Goal: Find specific page/section: Find specific page/section

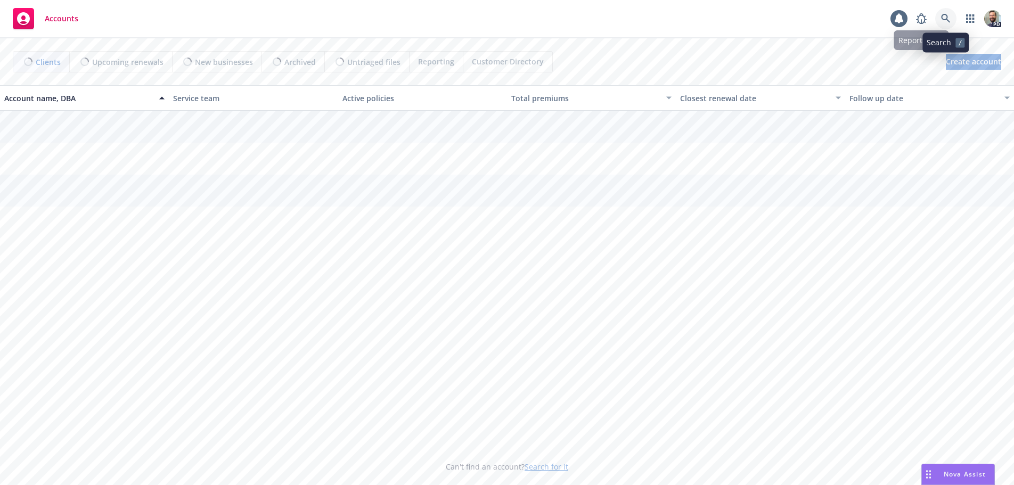
click at [944, 18] on icon at bounding box center [946, 19] width 10 height 10
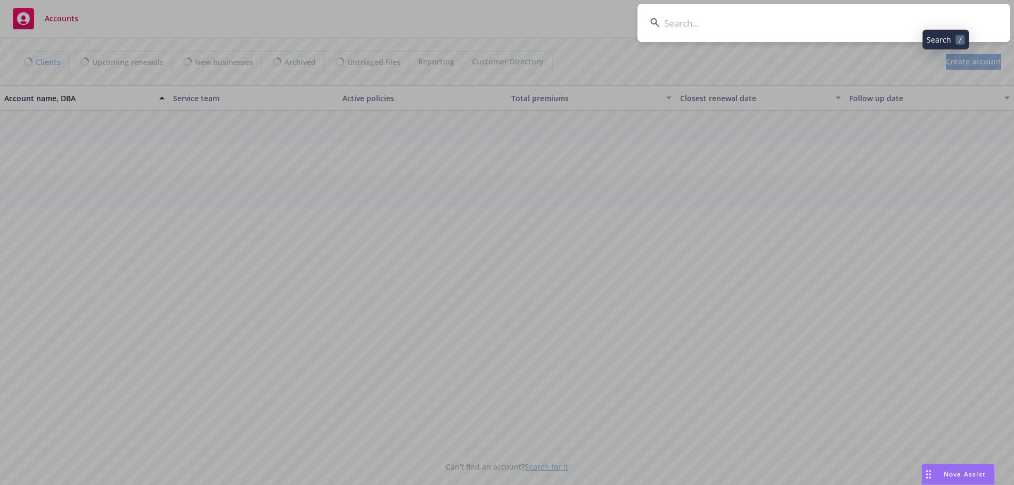
click at [940, 18] on input at bounding box center [823, 23] width 373 height 38
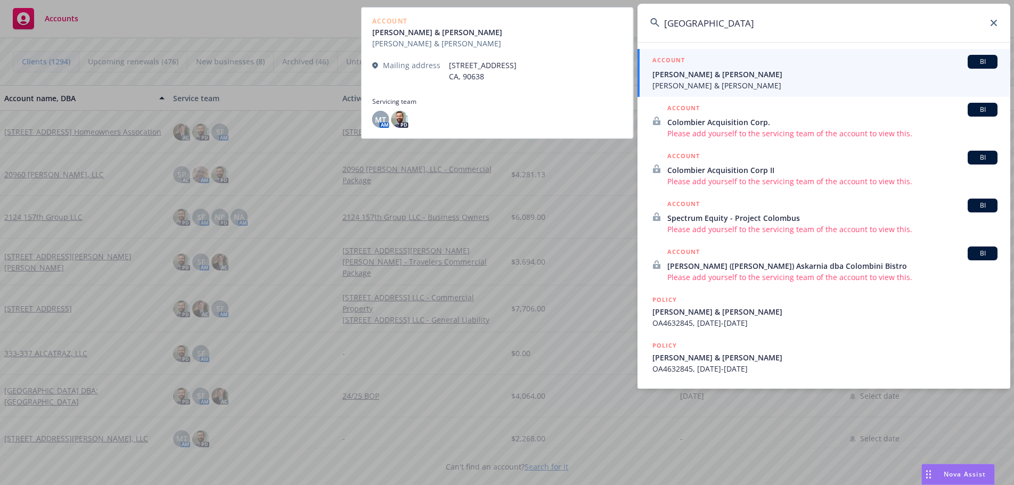
type input "[GEOGRAPHIC_DATA]"
click at [682, 81] on span "[PERSON_NAME] & [PERSON_NAME]" at bounding box center [824, 85] width 345 height 11
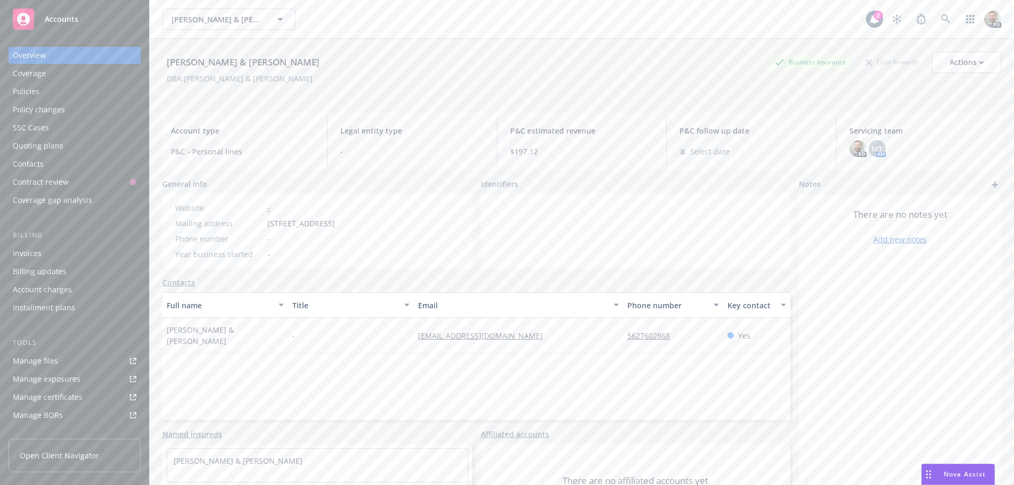
click at [38, 88] on div "Policies" at bounding box center [26, 91] width 27 height 17
